Goal: Check status: Check status

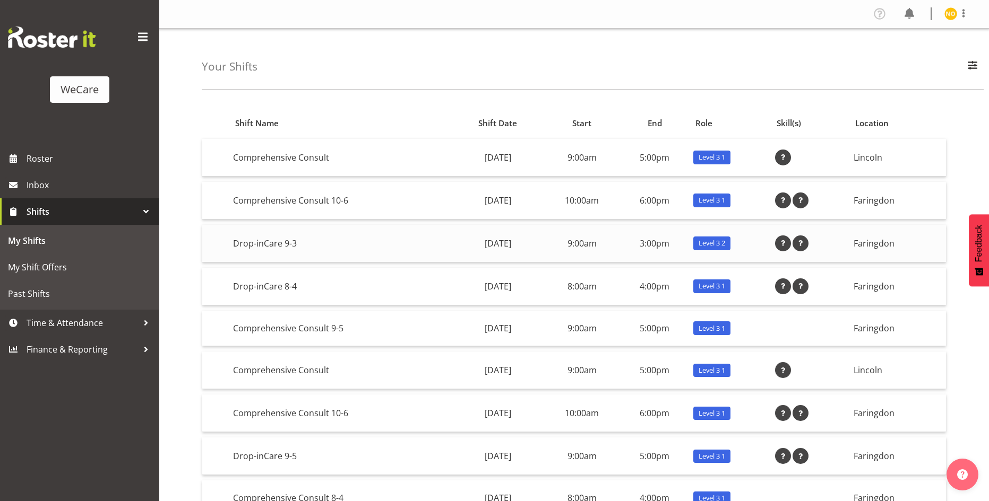
click at [281, 248] on td "Drop-inCare 9-3" at bounding box center [340, 244] width 223 height 38
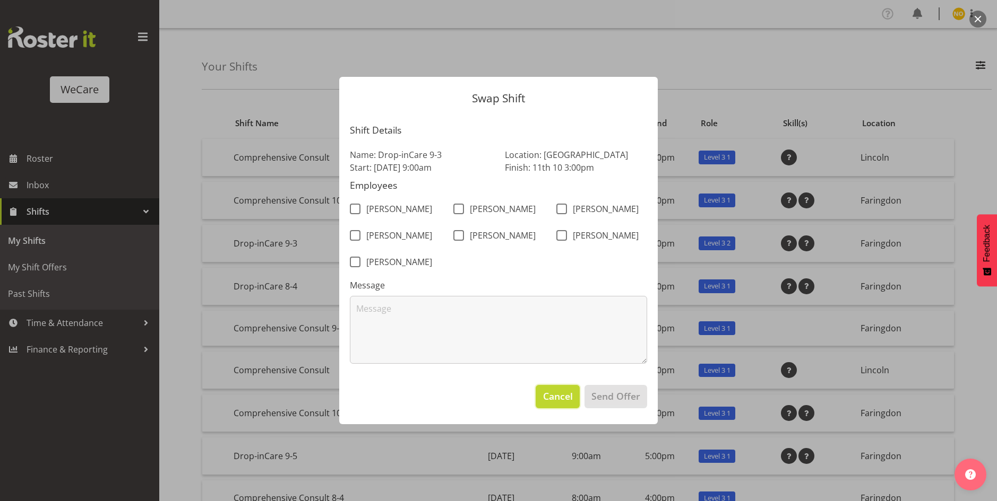
click at [560, 402] on span "Cancel" at bounding box center [558, 397] width 30 height 14
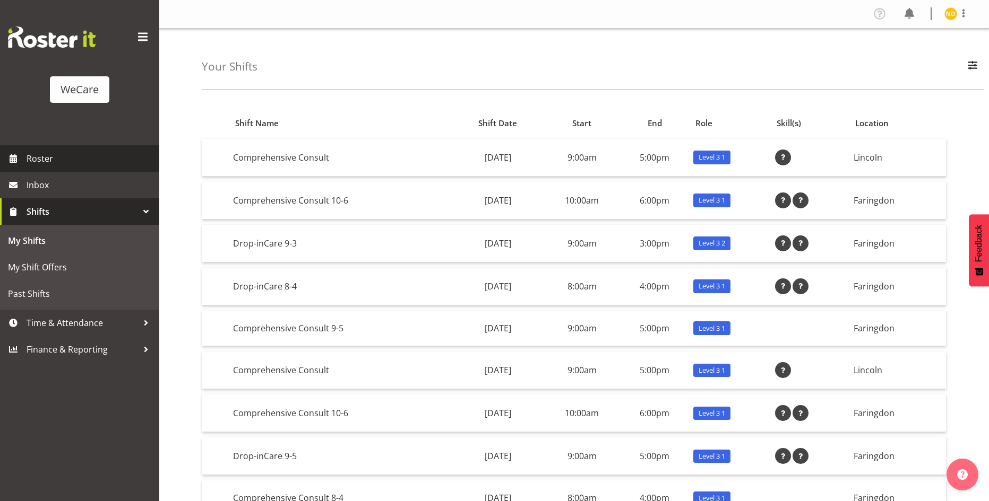
click at [62, 155] on span "Roster" at bounding box center [90, 159] width 127 height 16
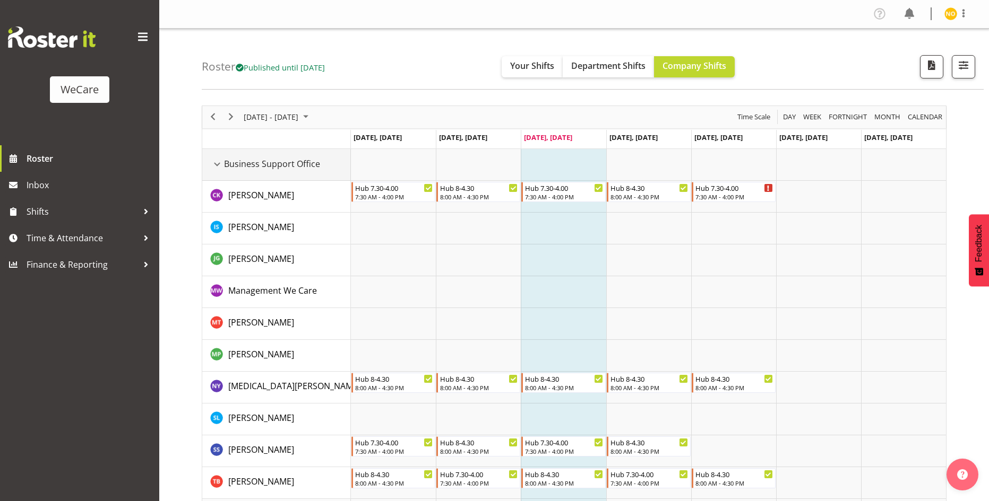
click at [217, 166] on div "Business Support Office resource" at bounding box center [217, 165] width 14 height 14
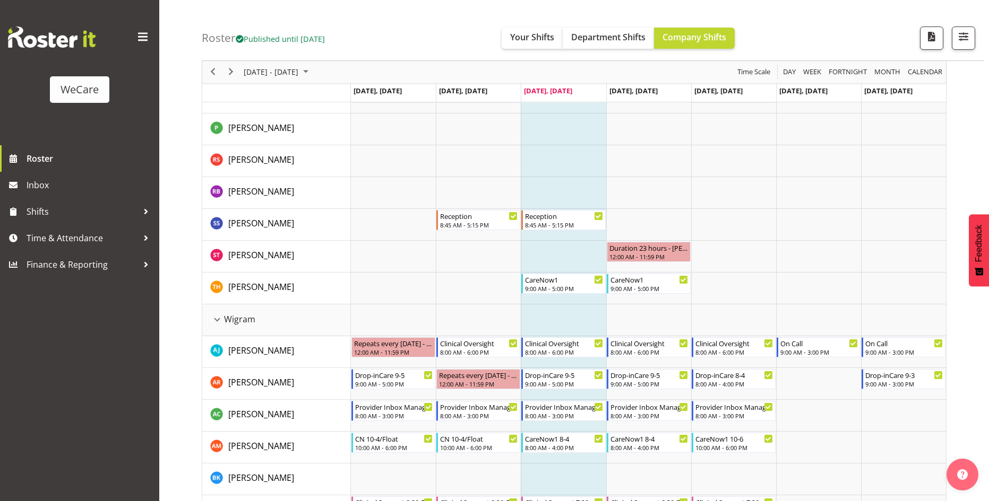
scroll to position [1963, 0]
